Goal: Transaction & Acquisition: Download file/media

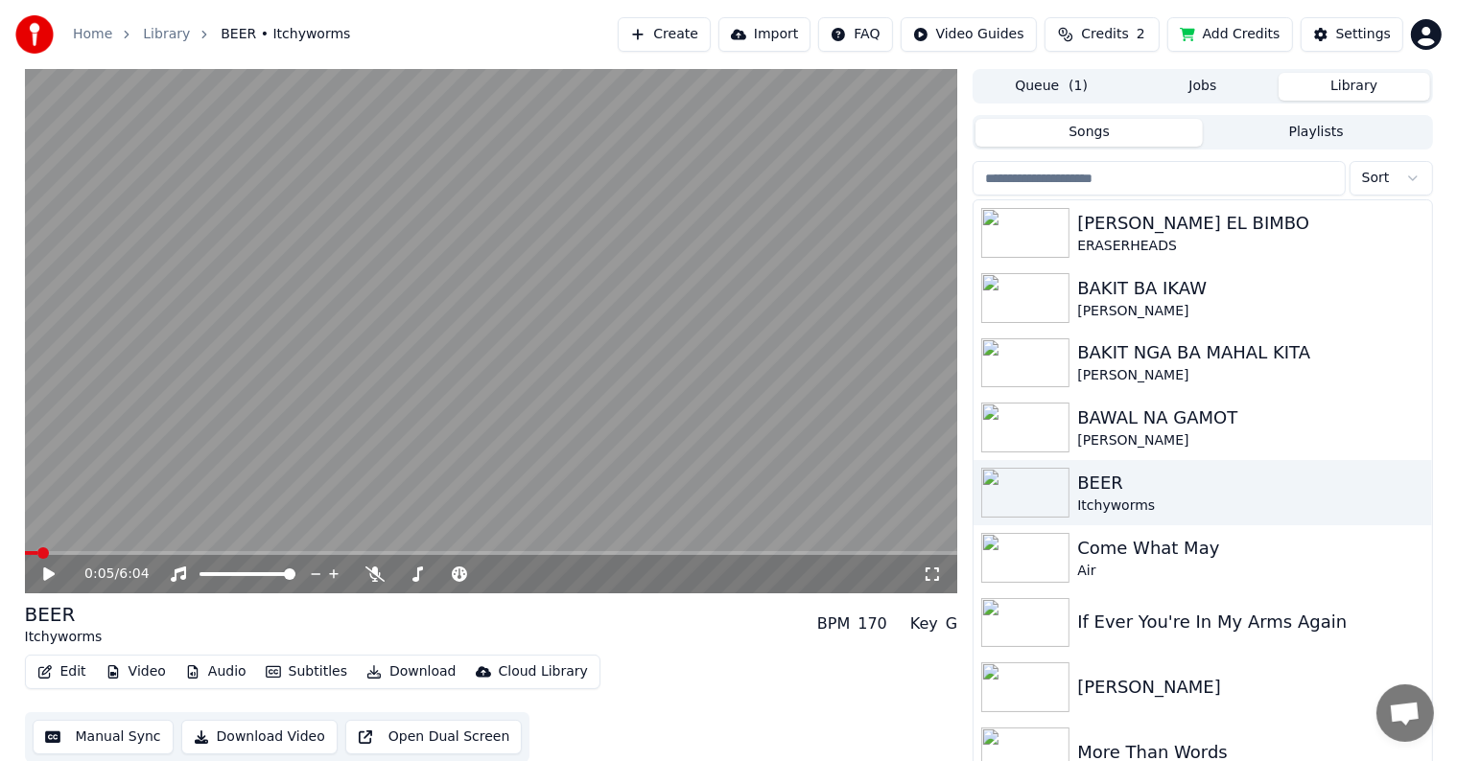
click at [1342, 81] on button "Library" at bounding box center [1354, 87] width 152 height 28
click at [1142, 552] on div "Come What May" at bounding box center [1240, 548] width 327 height 27
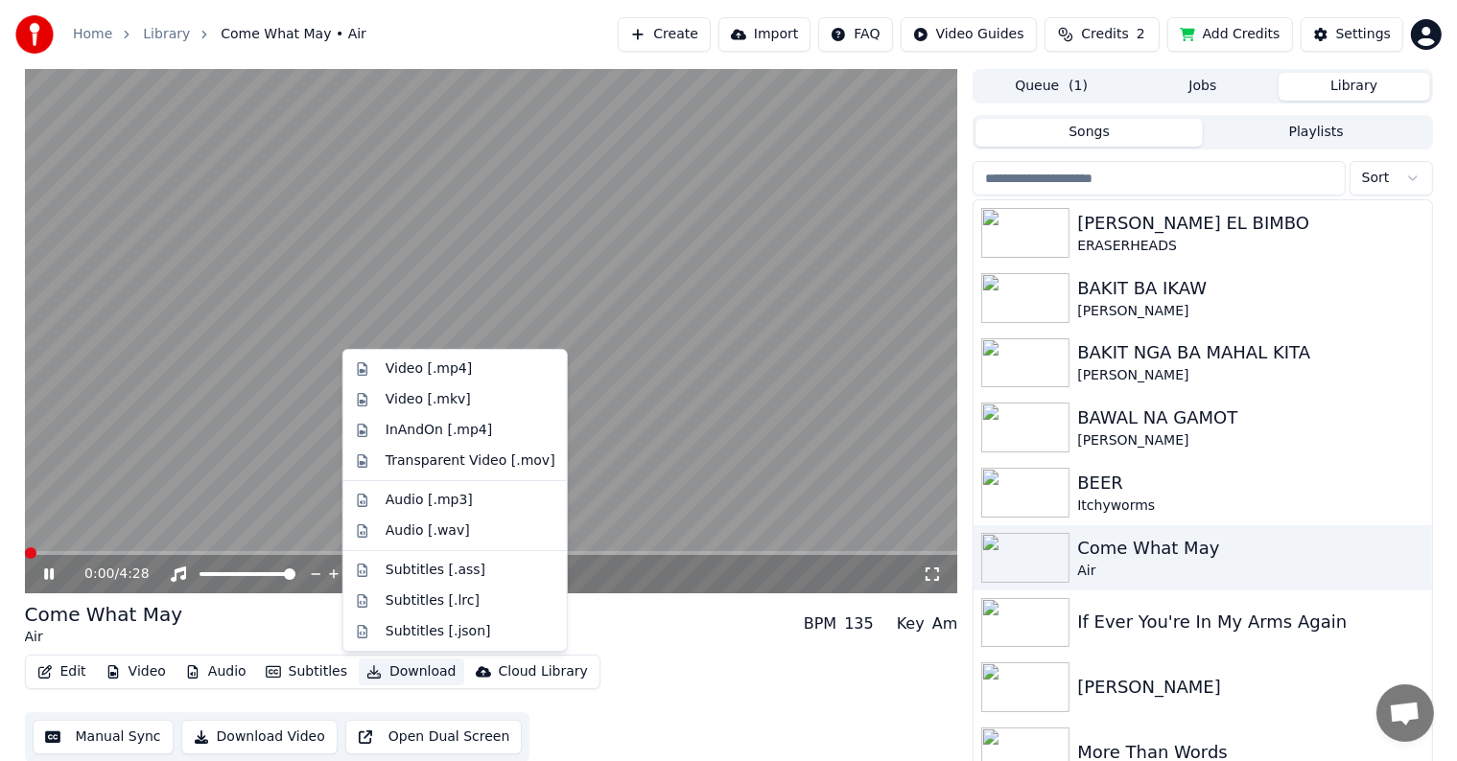
click at [392, 671] on button "Download" at bounding box center [411, 672] width 105 height 27
click at [403, 368] on div "Video [.mp4]" at bounding box center [428, 369] width 86 height 19
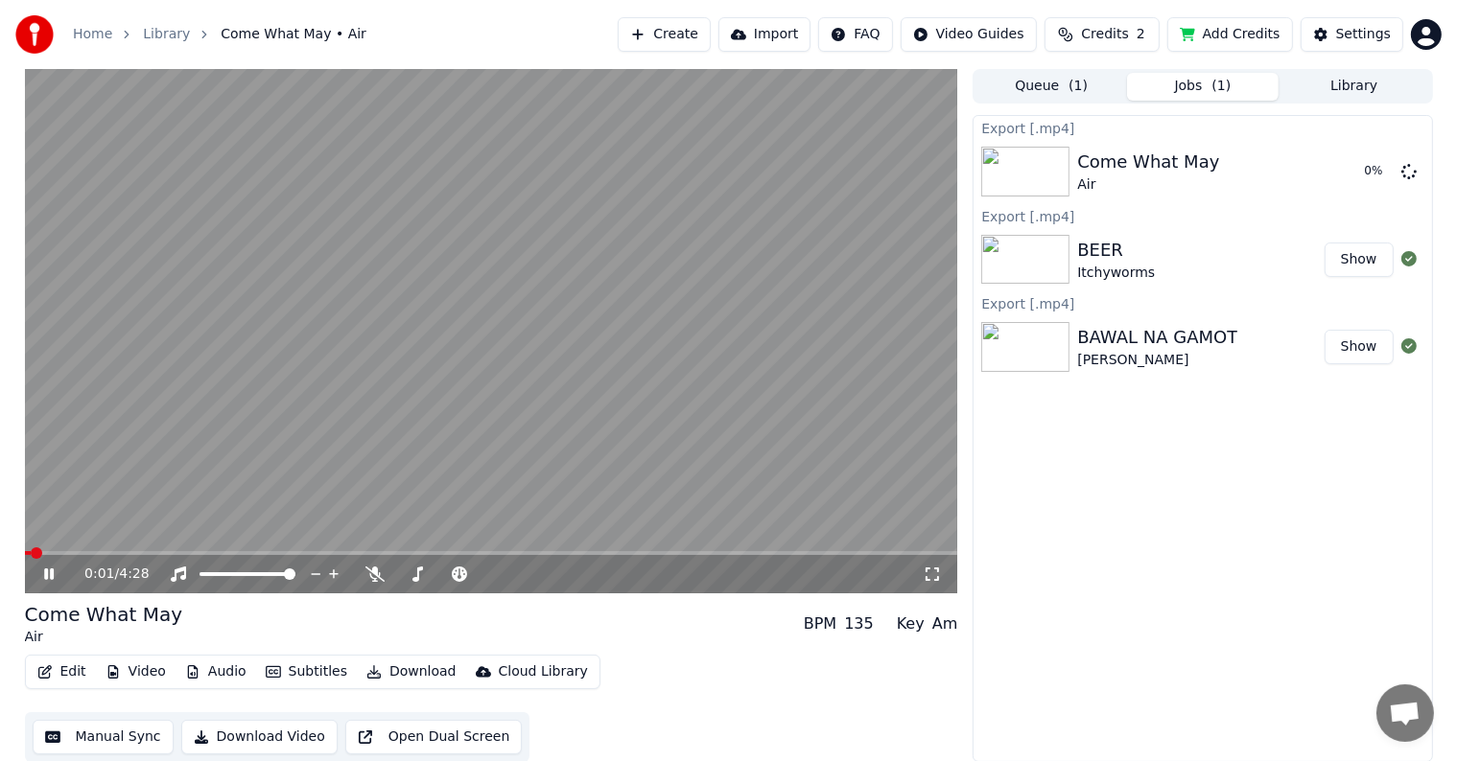
click at [50, 572] on icon at bounding box center [49, 575] width 10 height 12
click at [1346, 85] on button "Library" at bounding box center [1354, 87] width 152 height 28
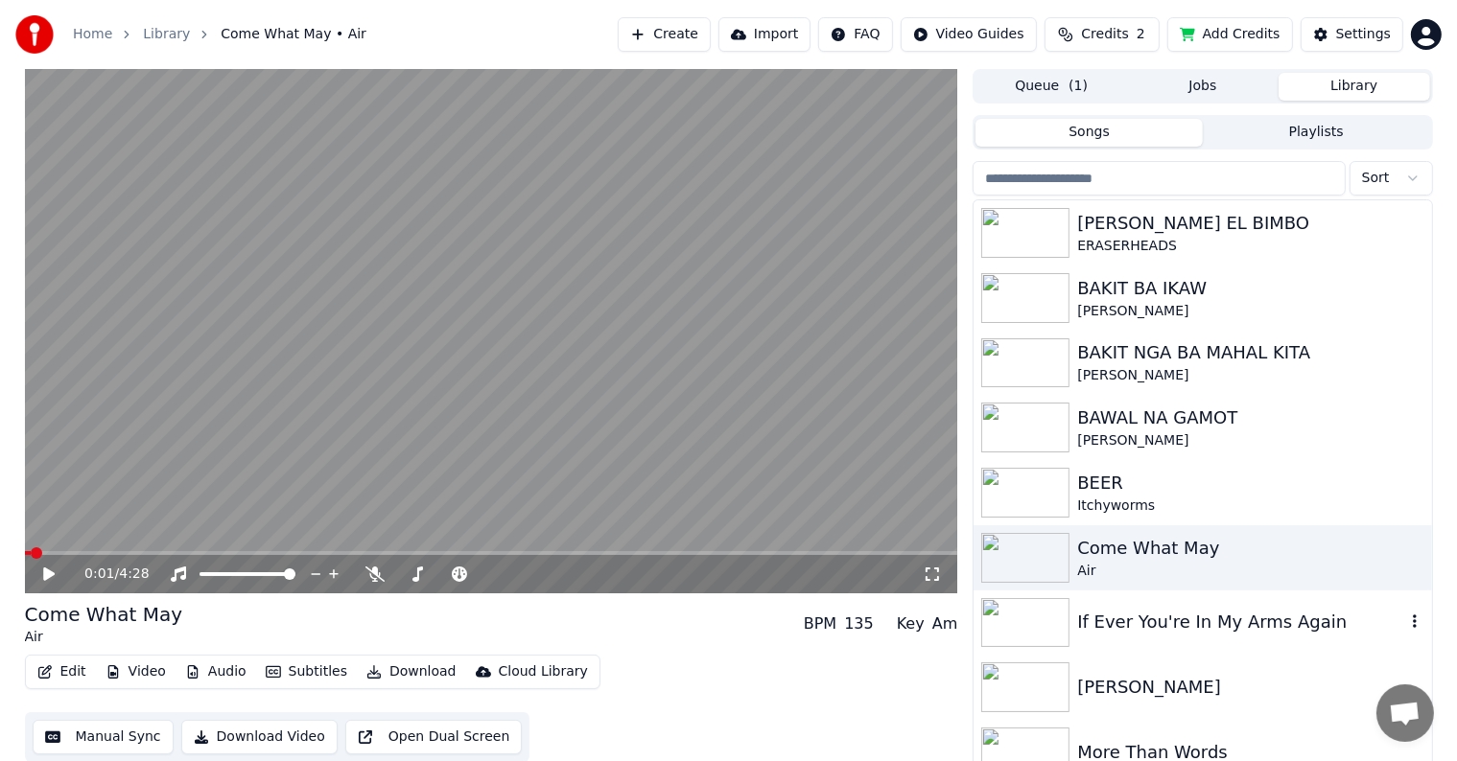
click at [1160, 629] on div "If Ever You're In My Arms Again" at bounding box center [1240, 622] width 327 height 27
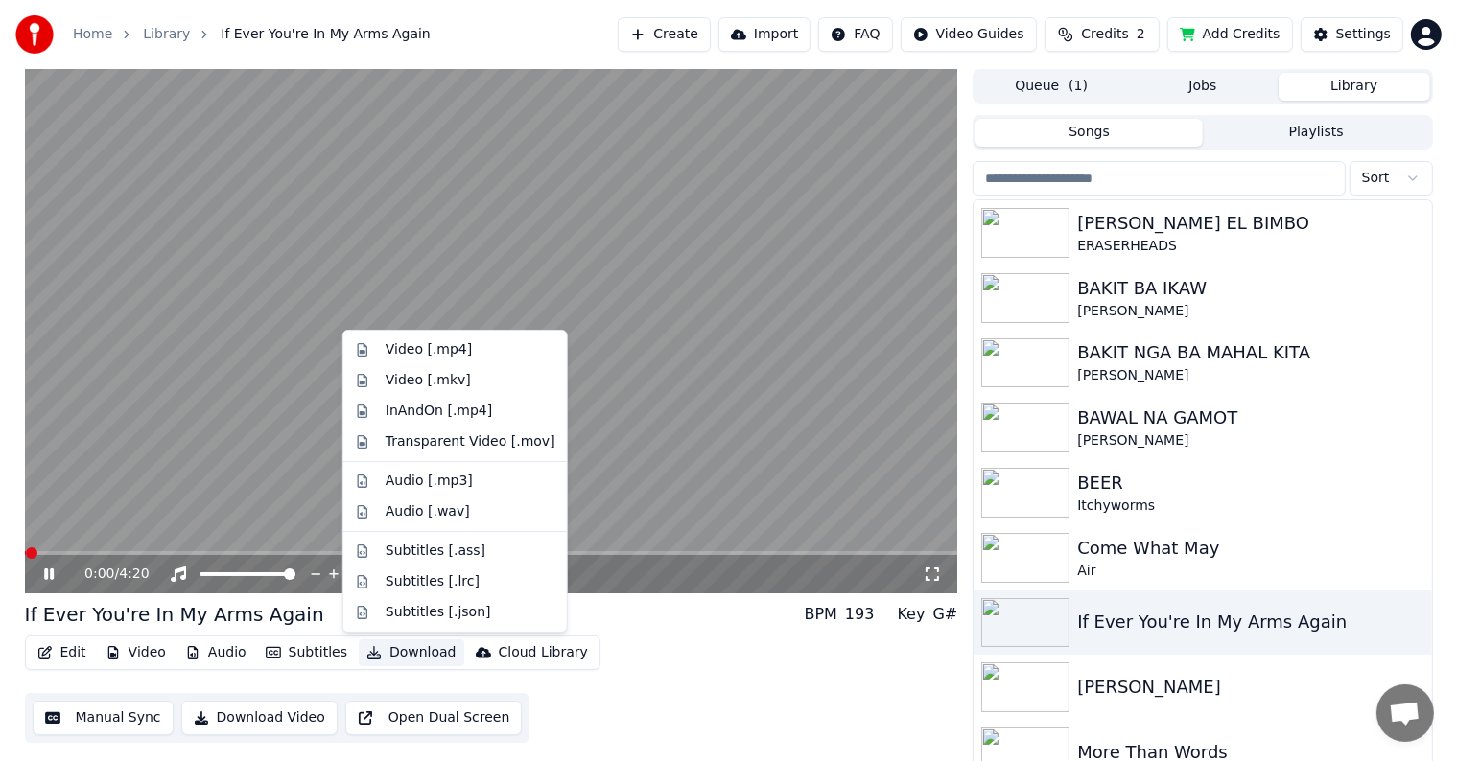
click at [389, 652] on button "Download" at bounding box center [411, 653] width 105 height 27
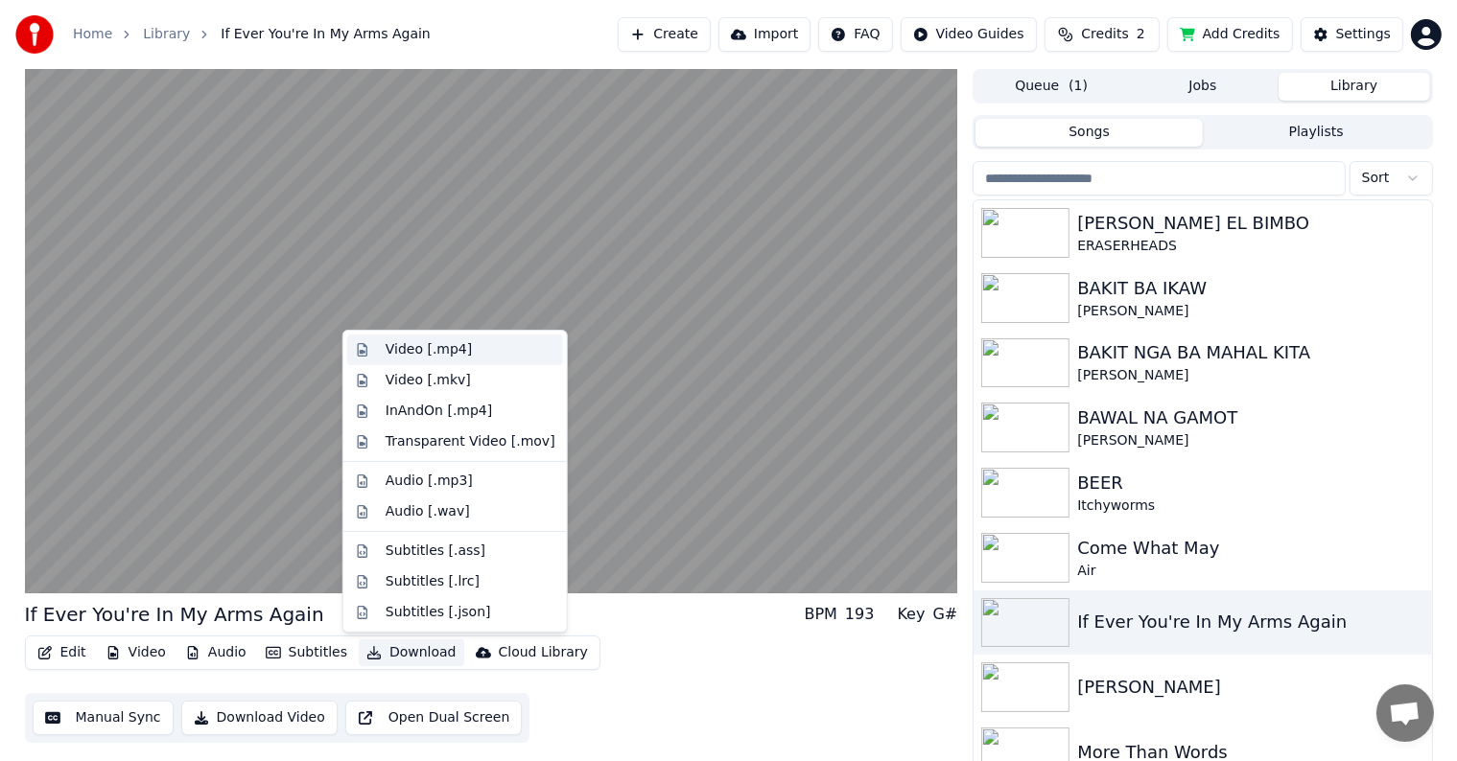
click at [408, 350] on div "Video [.mp4]" at bounding box center [428, 349] width 86 height 19
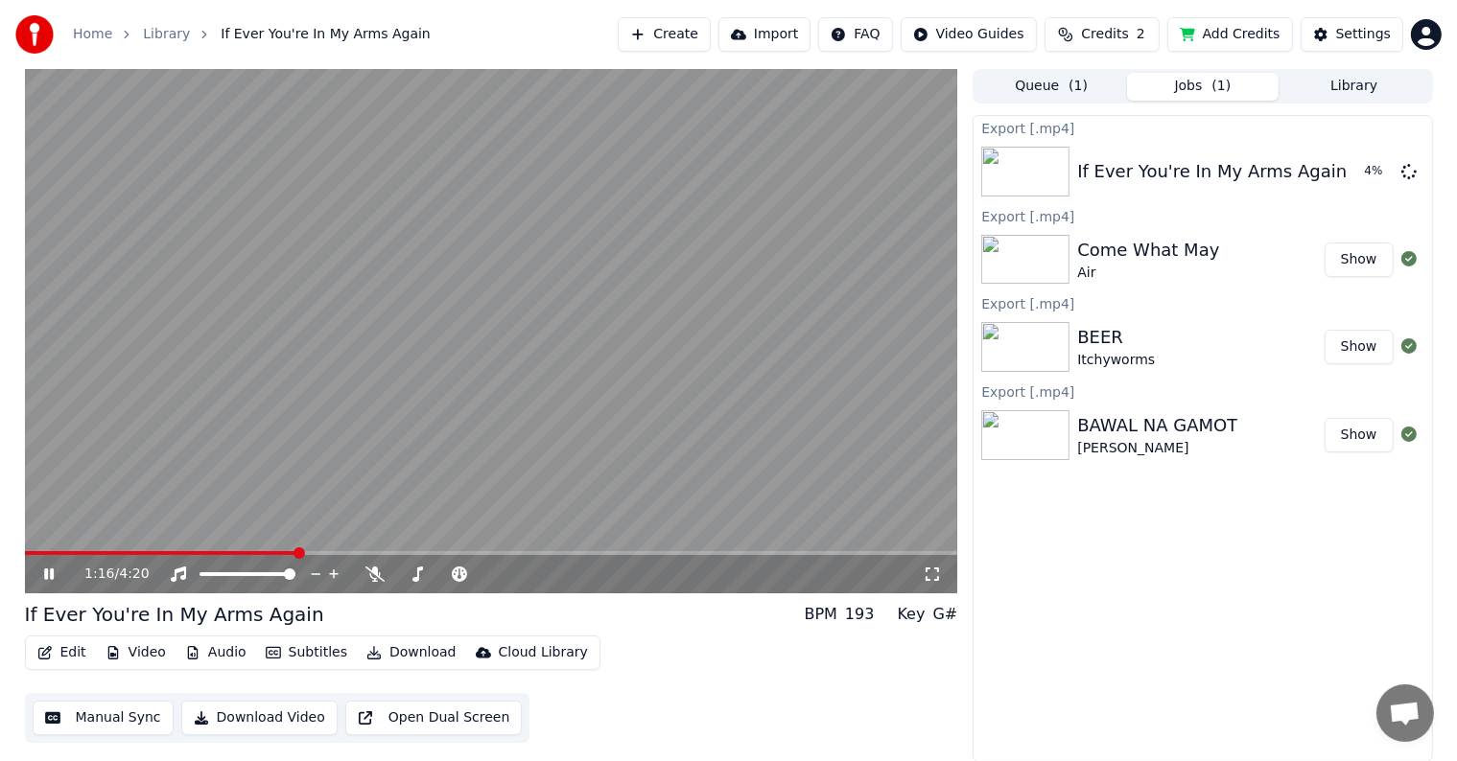
click at [53, 571] on icon at bounding box center [49, 575] width 10 height 12
